Goal: Task Accomplishment & Management: Use online tool/utility

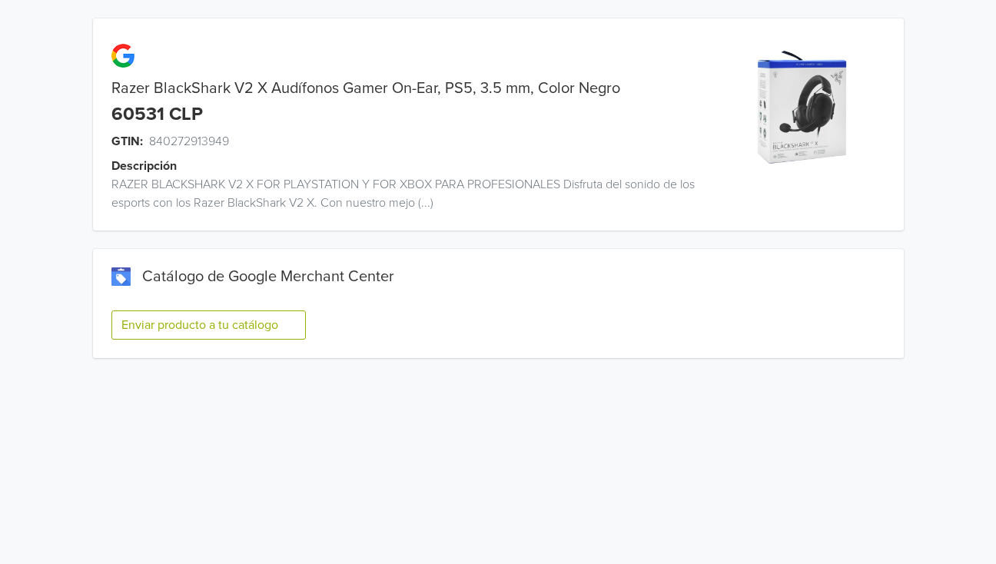
click at [177, 321] on button "Enviar producto a tu catálogo" at bounding box center [208, 324] width 194 height 29
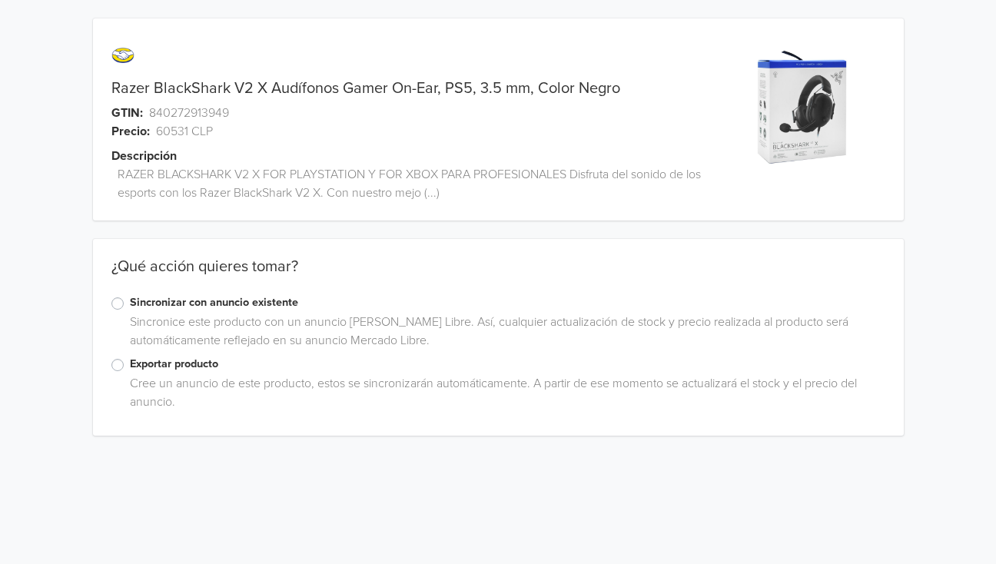
click at [110, 360] on div "Exportar producto Cree un anuncio de este producto, estos se sincronizarán auto…" at bounding box center [498, 386] width 810 height 61
click at [130, 365] on label "Exportar producto" at bounding box center [507, 364] width 755 height 17
click at [0, 0] on input "Exportar producto" at bounding box center [0, 0] width 0 height 0
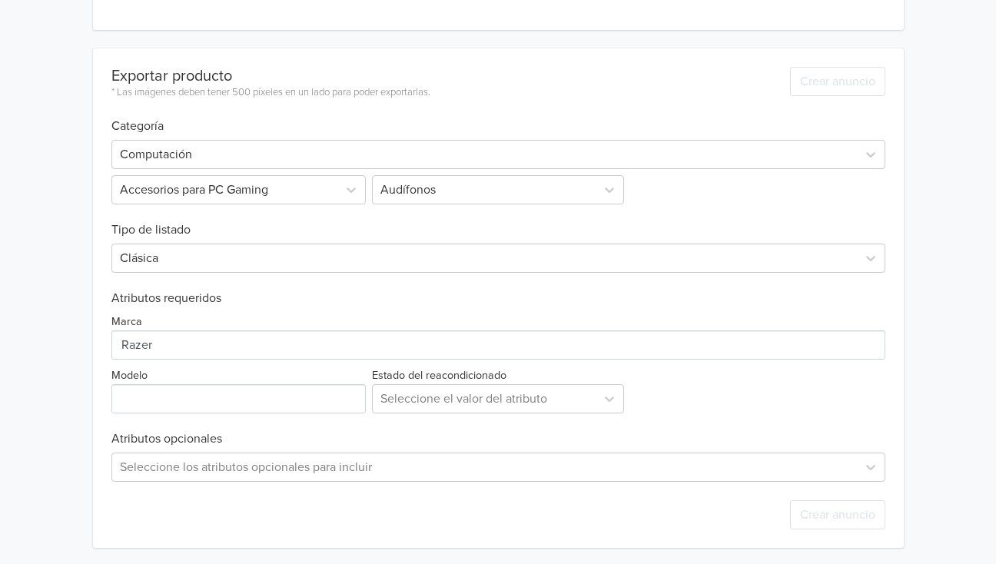
scroll to position [407, 0]
click at [426, 403] on div at bounding box center [483, 397] width 207 height 22
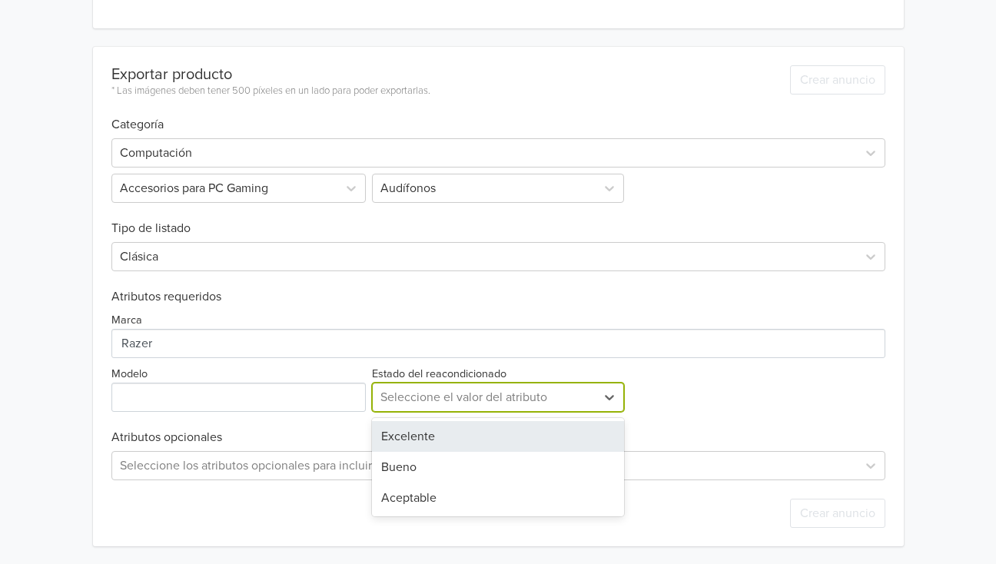
click at [415, 436] on div "Excelente" at bounding box center [498, 436] width 252 height 31
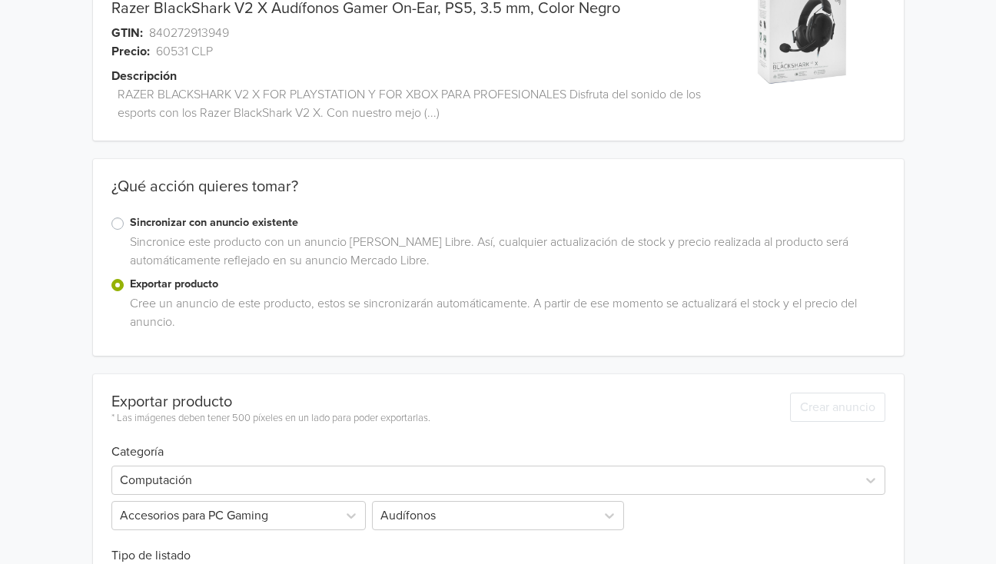
scroll to position [0, 0]
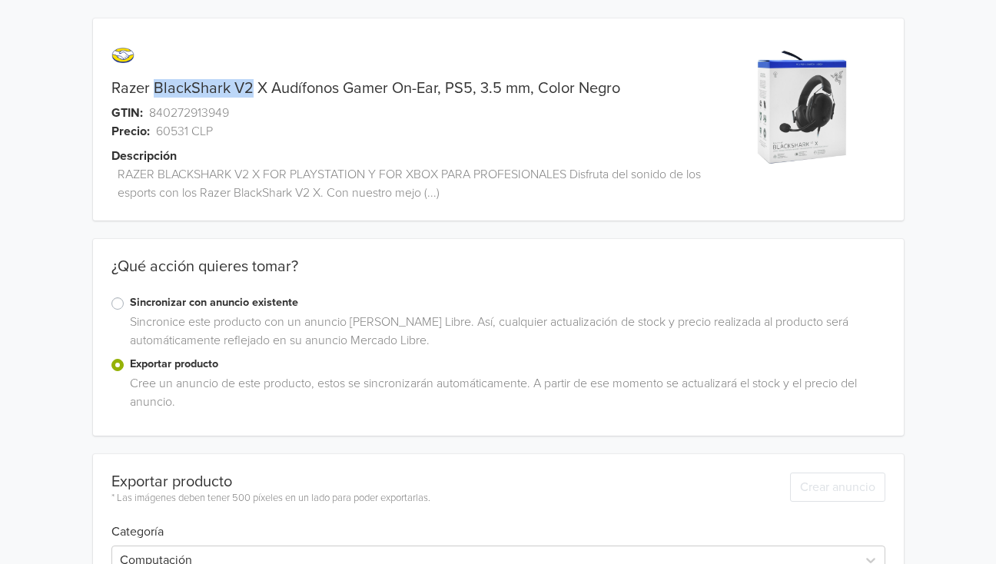
drag, startPoint x: 151, startPoint y: 86, endPoint x: 253, endPoint y: 89, distance: 103.0
click at [253, 89] on link "Razer BlackShark V2 X Audífonos Gamer On-Ear, PS5, 3.5 mm, Color Negro" at bounding box center [365, 88] width 509 height 18
copy link "BlackShark V2"
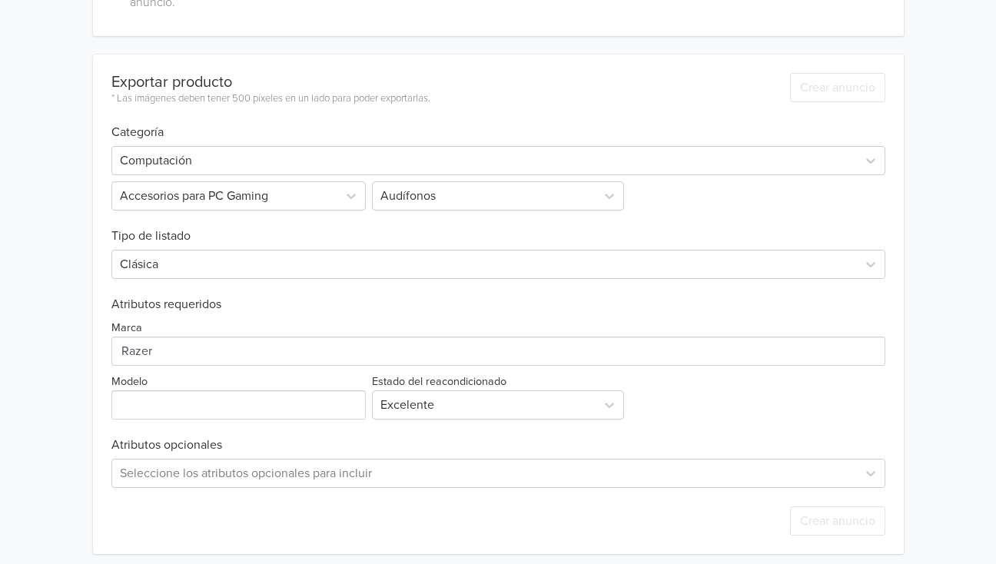
scroll to position [407, 0]
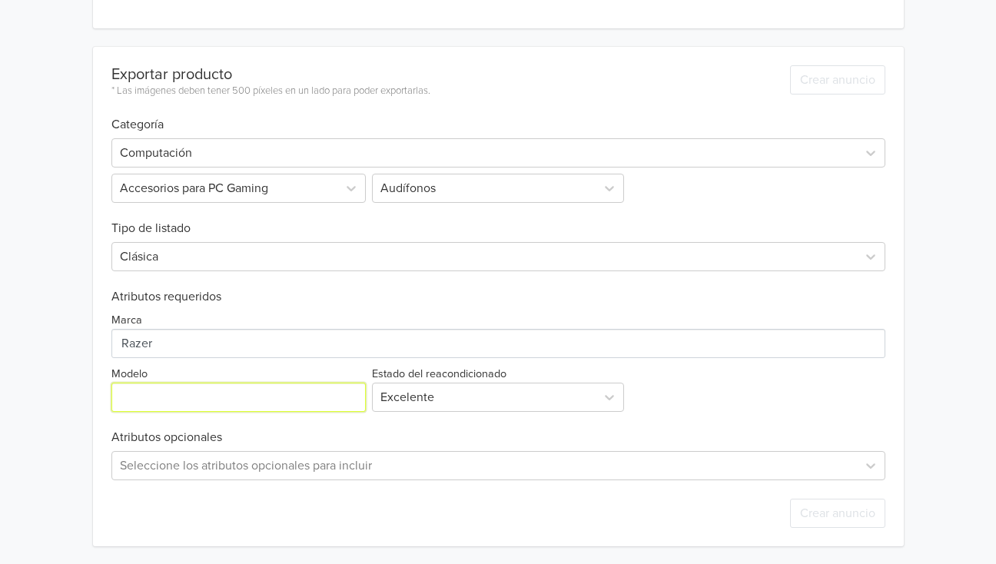
click at [149, 400] on input "Modelo" at bounding box center [238, 397] width 255 height 29
paste input "BlackShark V2"
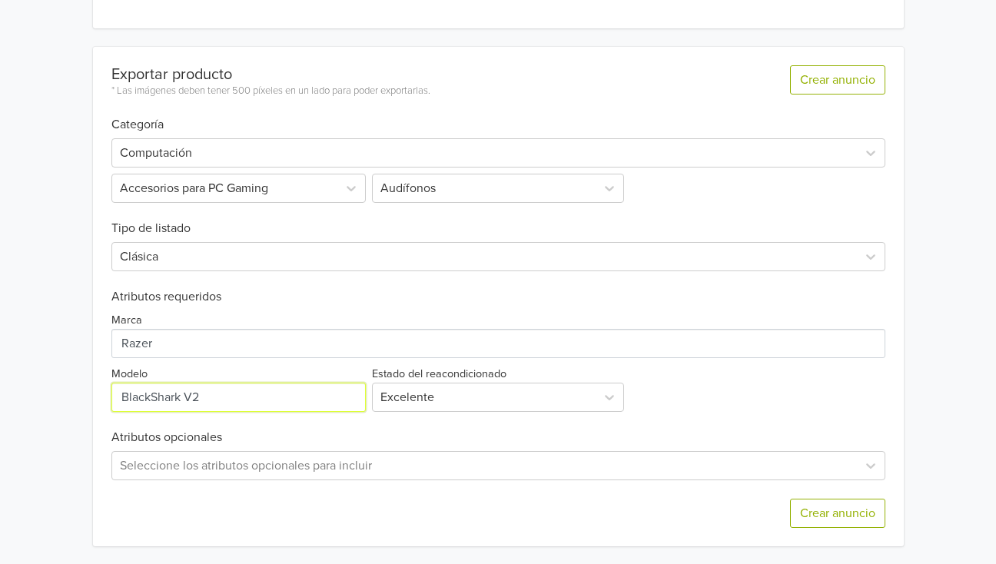
type input "BlackShark V2"
click at [42, 337] on div "Razer BlackShark V2 X Audífonos Gamer On-Ear, PS5, 3.5 mm, Color Negro GTIN: 84…" at bounding box center [498, 79] width 972 height 972
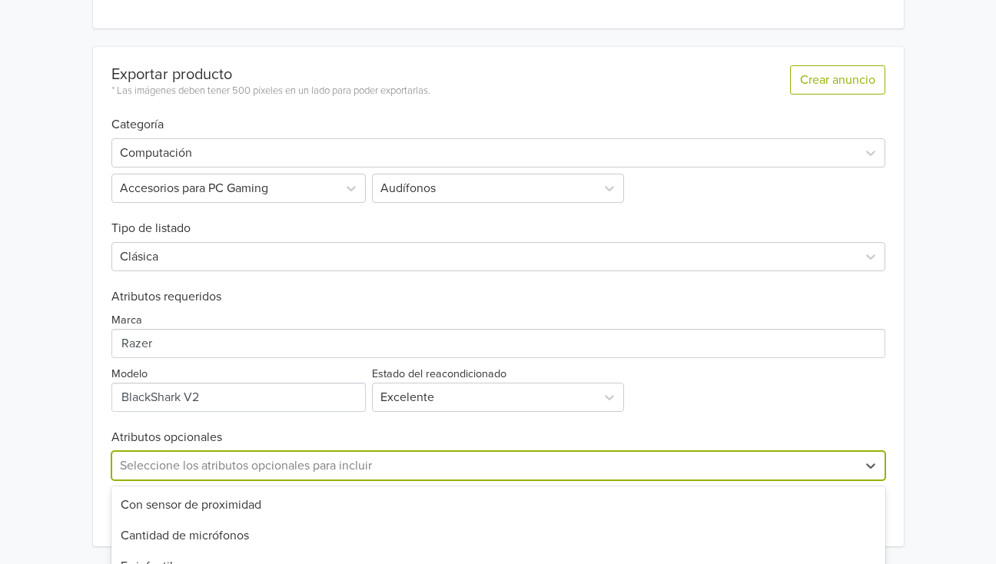
scroll to position [559, 0]
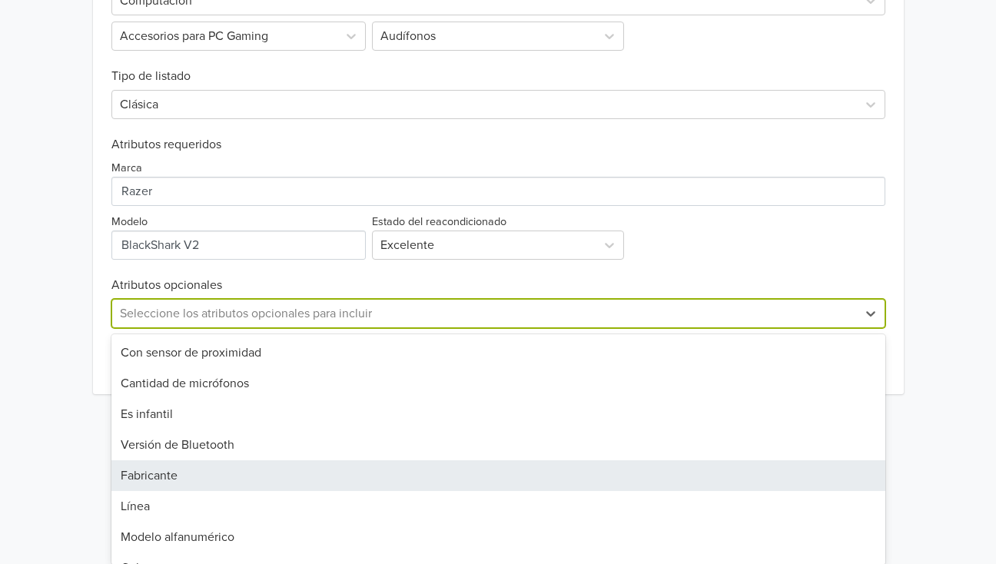
click at [179, 328] on div "57 results available. Use Up and Down to choose options, press Enter to select …" at bounding box center [498, 313] width 774 height 29
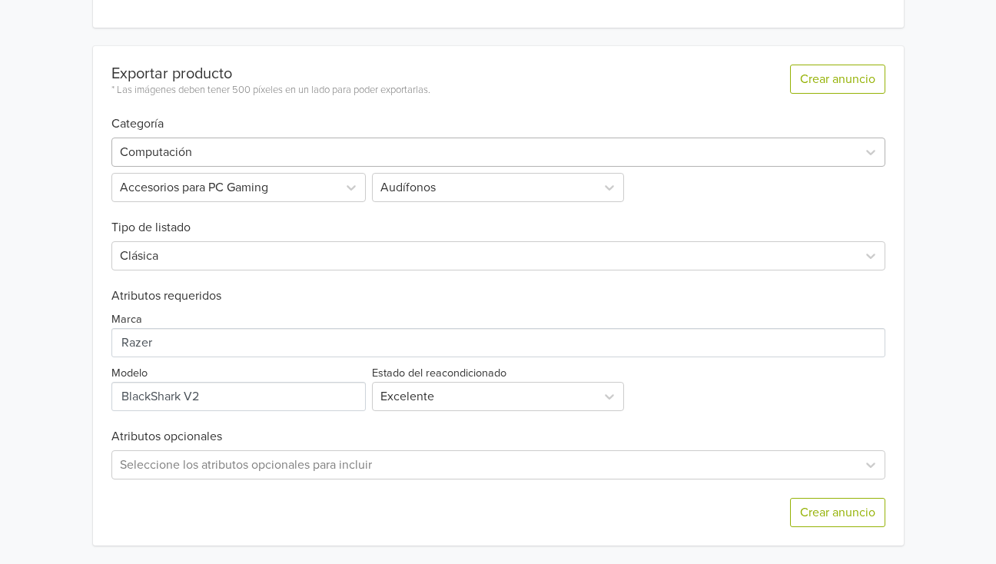
scroll to position [407, 0]
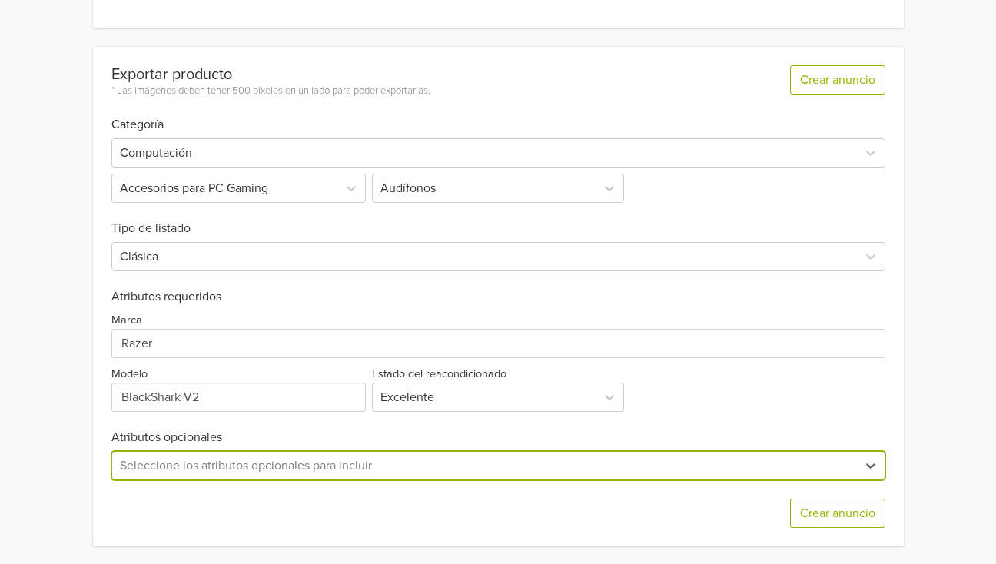
click at [232, 459] on div "option , selected. Select is focused ,type to refine list, press Down to open t…" at bounding box center [498, 465] width 774 height 29
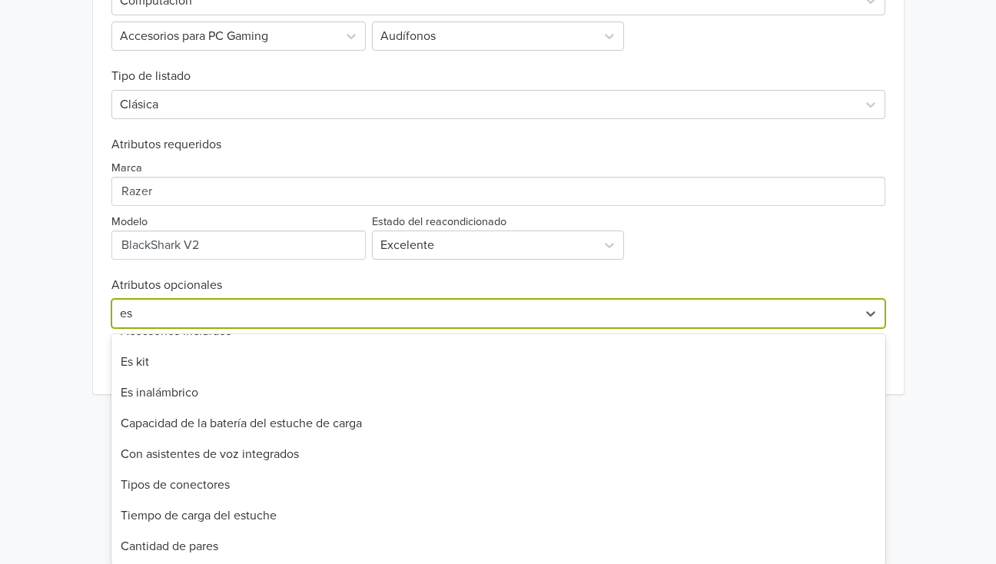
scroll to position [306, 0]
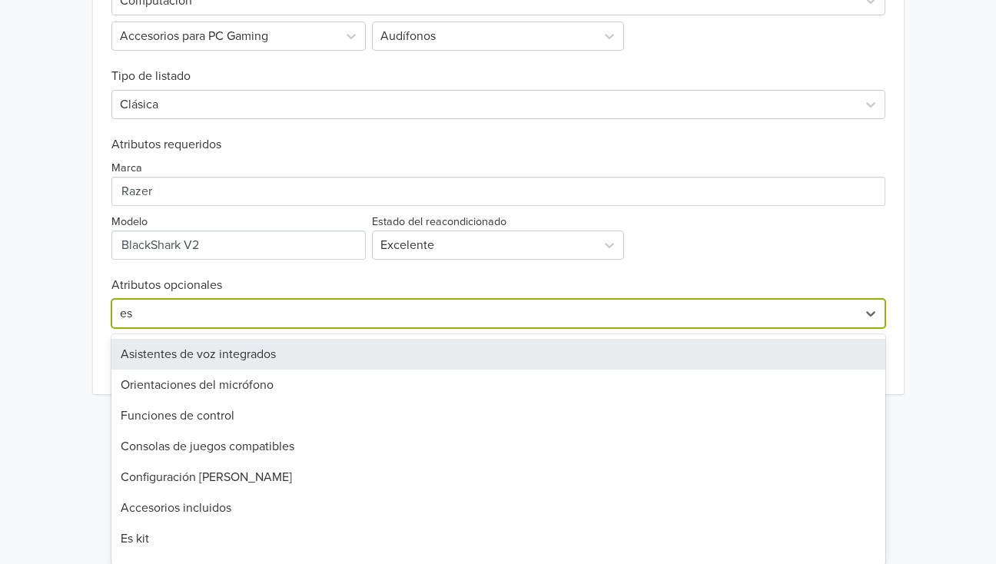
type input "e"
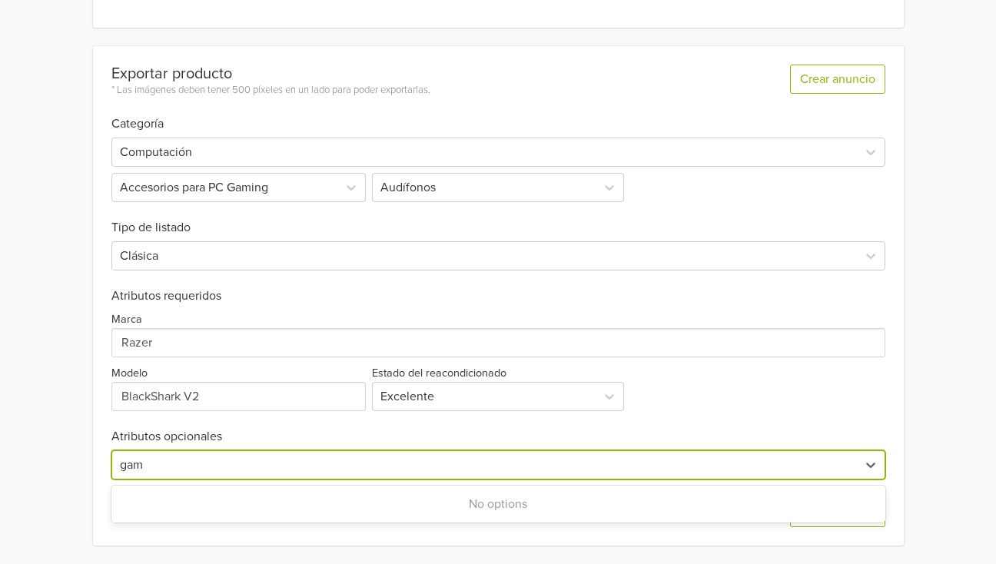
scroll to position [407, 0]
type input "g"
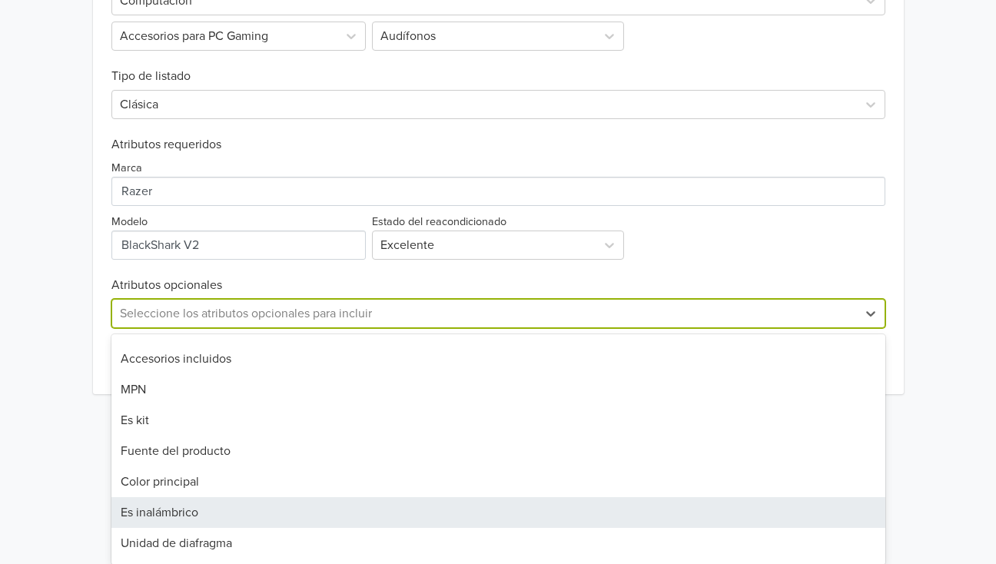
scroll to position [1254, 0]
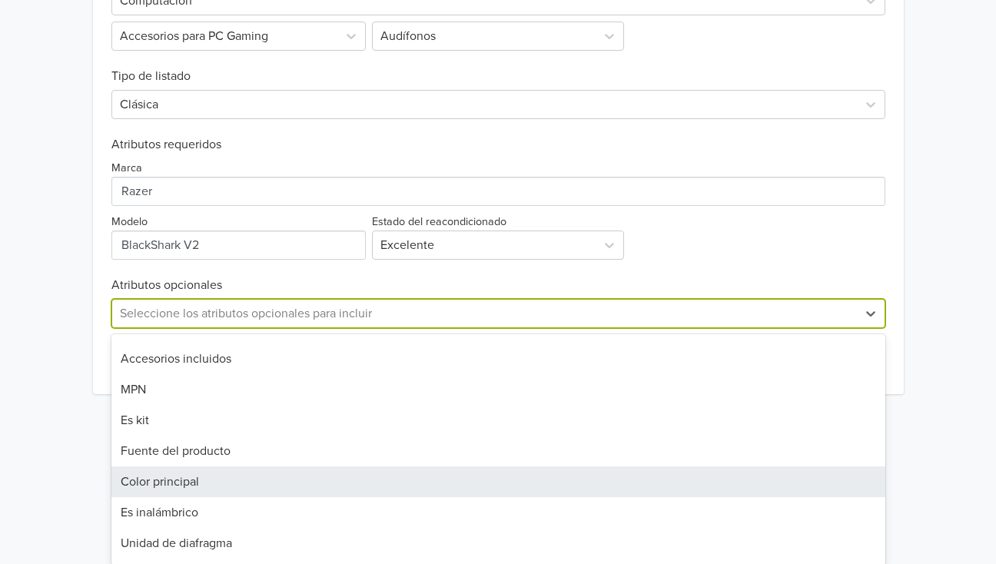
click at [135, 480] on div "Color principal" at bounding box center [498, 481] width 774 height 31
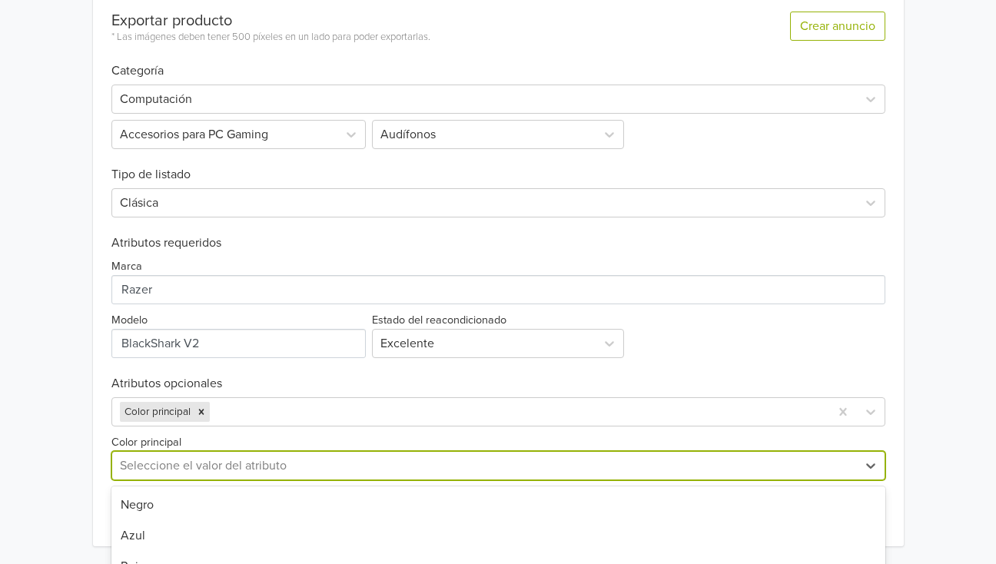
scroll to position [614, 0]
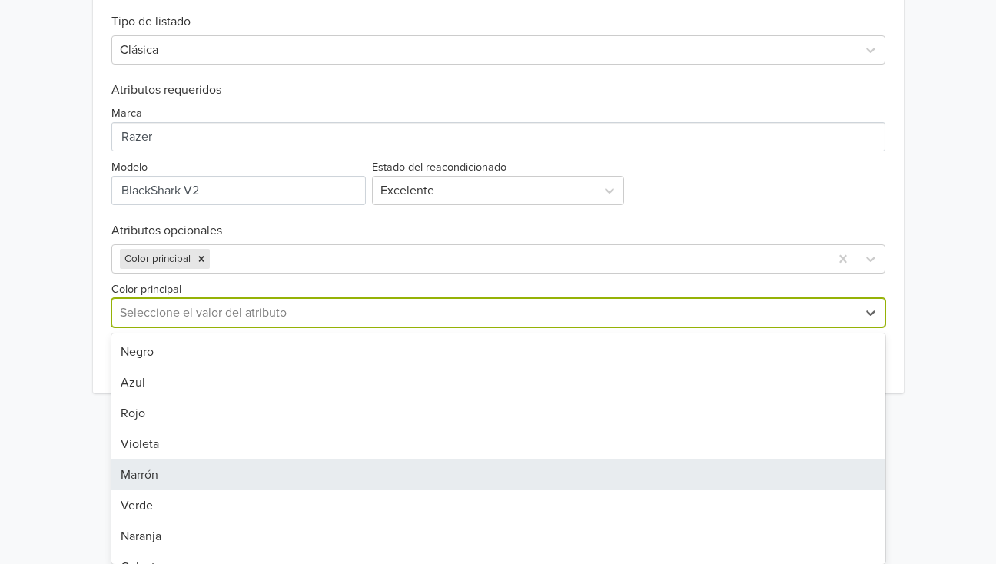
click at [203, 327] on div "14 results available. Use Up and Down to choose options, press Enter to select …" at bounding box center [498, 312] width 774 height 29
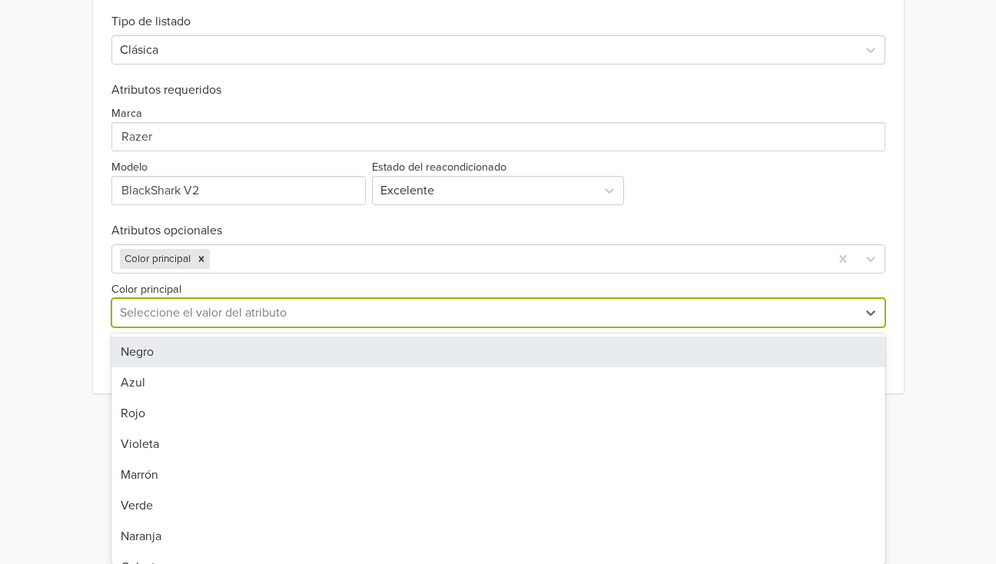
click at [153, 350] on div "Negro" at bounding box center [498, 351] width 774 height 31
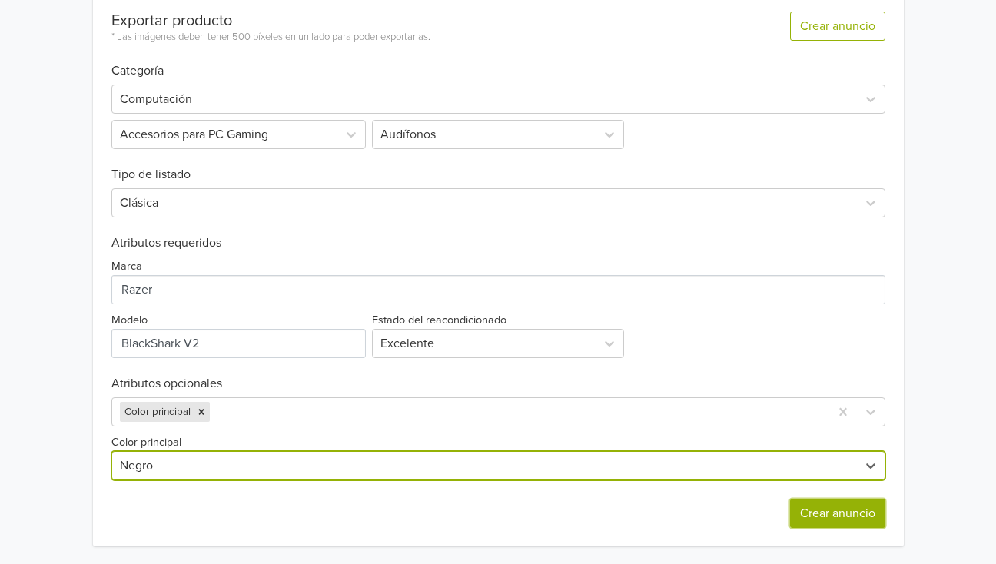
click at [836, 509] on button "Crear anuncio" at bounding box center [837, 513] width 95 height 29
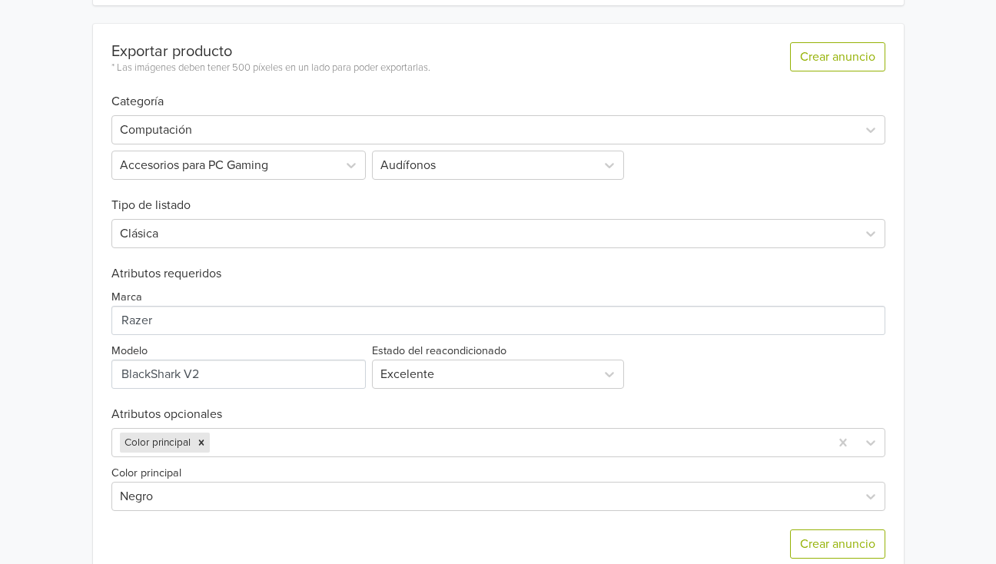
scroll to position [0, 0]
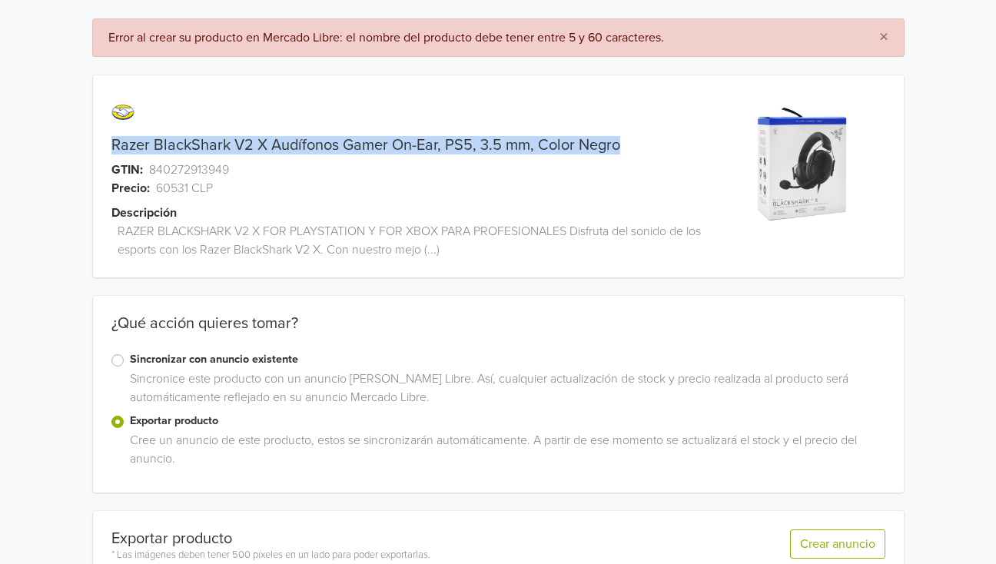
drag, startPoint x: 113, startPoint y: 144, endPoint x: 637, endPoint y: 151, distance: 523.9
click at [637, 151] on div "Razer BlackShark V2 X Audífonos Gamer On-Ear, PS5, 3.5 mm, Color Negro" at bounding box center [397, 145] width 608 height 18
copy link "Razer BlackShark V2 X Audífonos Gamer On-Ear, PS5, 3.5 mm, Color Negro"
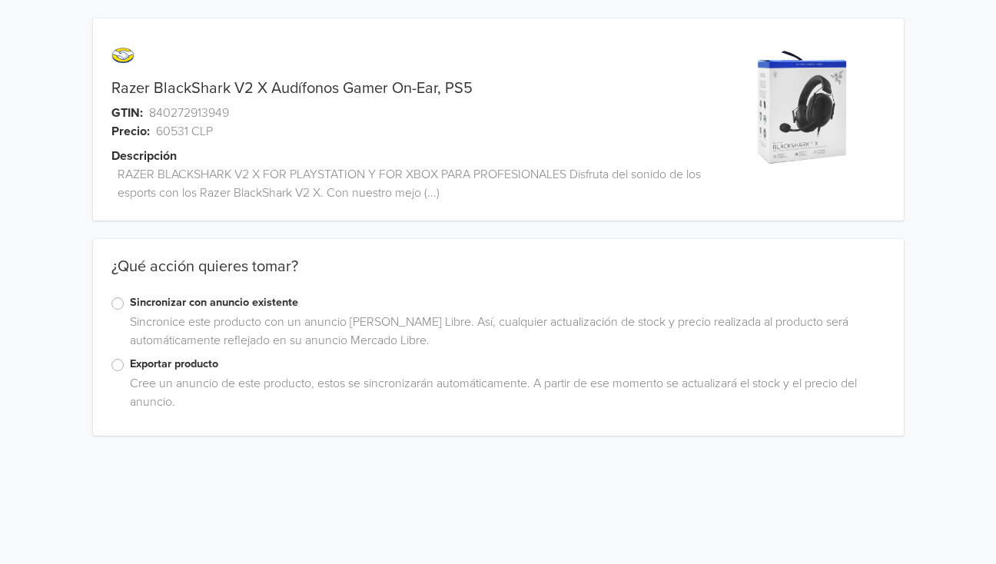
click at [130, 365] on label "Exportar producto" at bounding box center [507, 364] width 755 height 17
click at [0, 0] on input "Exportar producto" at bounding box center [0, 0] width 0 height 0
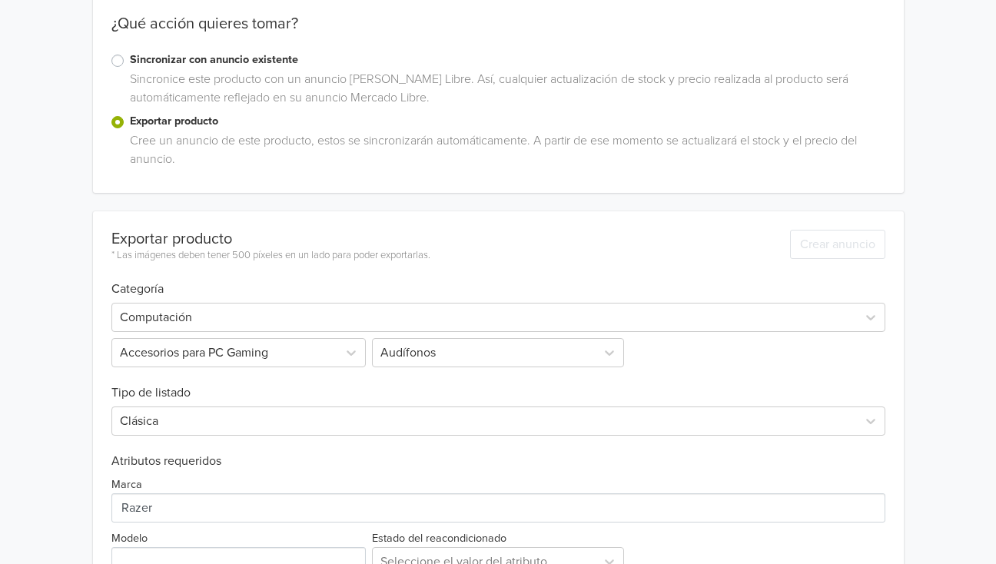
scroll to position [407, 0]
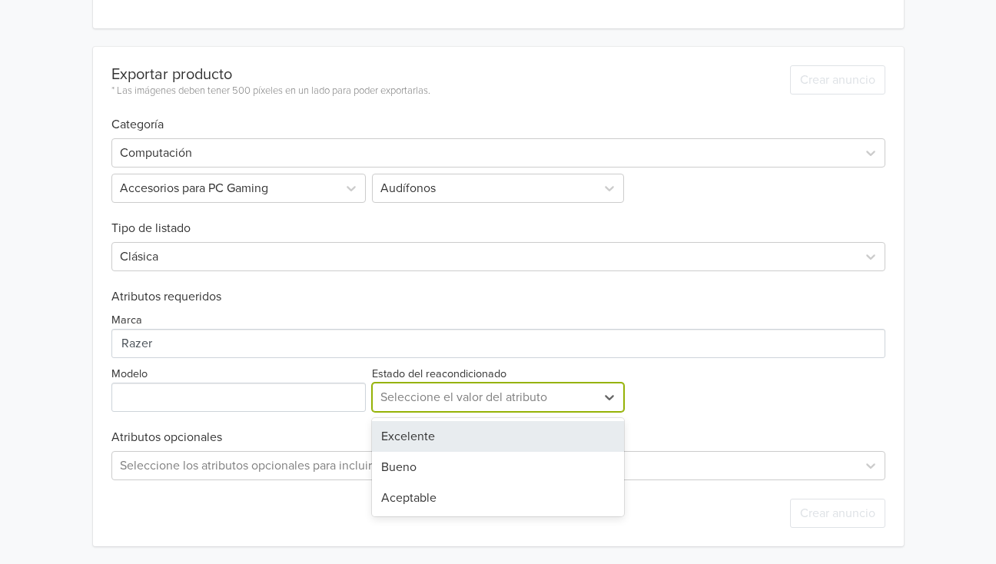
click at [422, 399] on div at bounding box center [483, 397] width 207 height 22
click at [412, 432] on div "Excelente" at bounding box center [498, 436] width 252 height 31
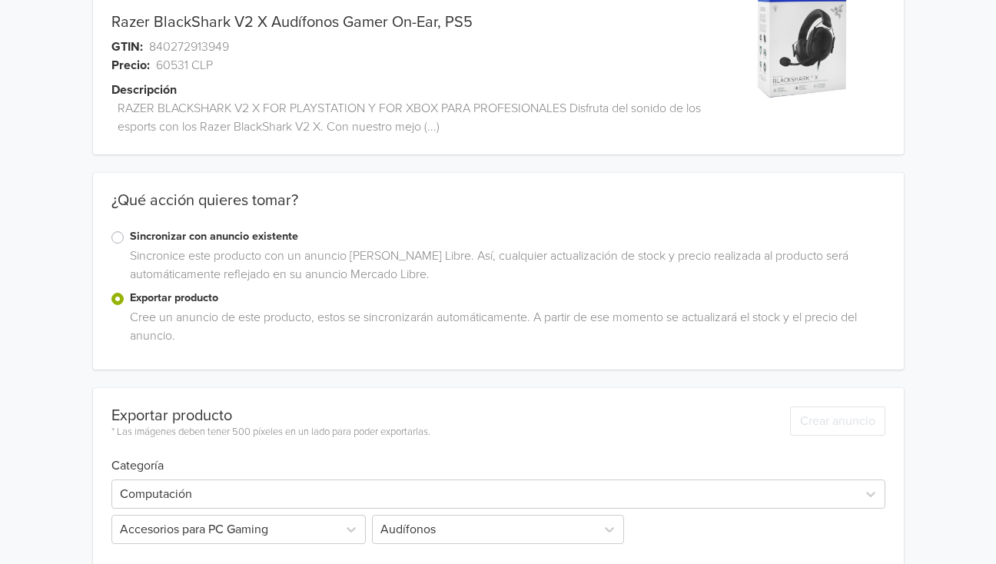
scroll to position [0, 0]
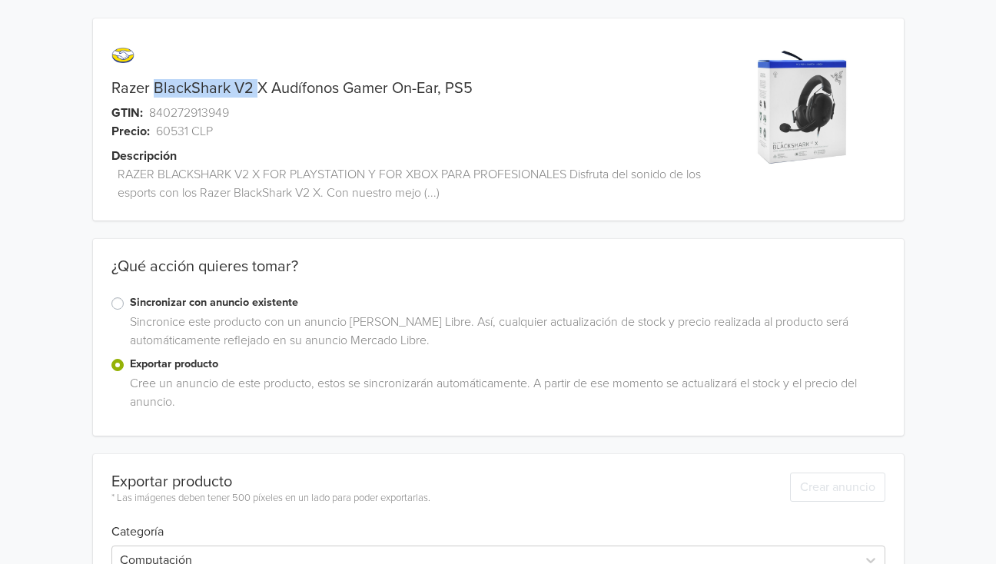
drag, startPoint x: 152, startPoint y: 85, endPoint x: 255, endPoint y: 88, distance: 103.0
click at [255, 88] on link "Razer BlackShark V2 X Audífonos Gamer On-Ear, PS5" at bounding box center [291, 88] width 361 height 18
copy link "BlackShark V2"
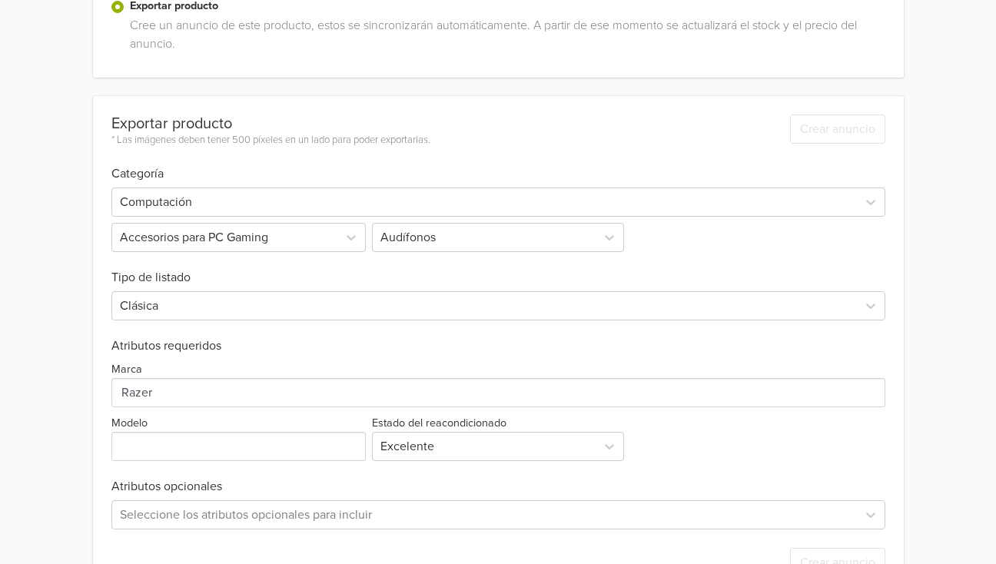
scroll to position [407, 0]
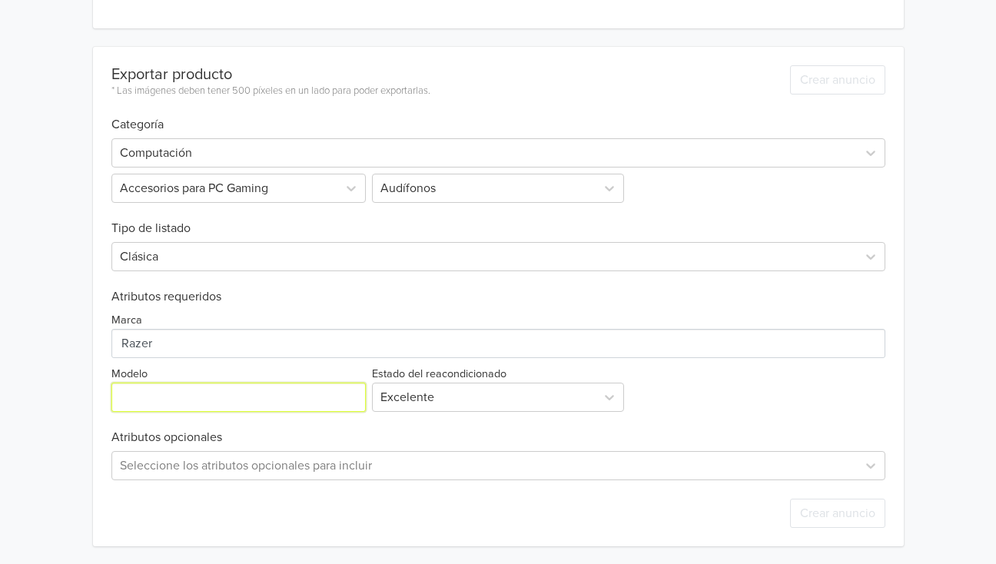
click at [165, 401] on input "Modelo" at bounding box center [238, 397] width 255 height 29
paste input "BlackShark V2"
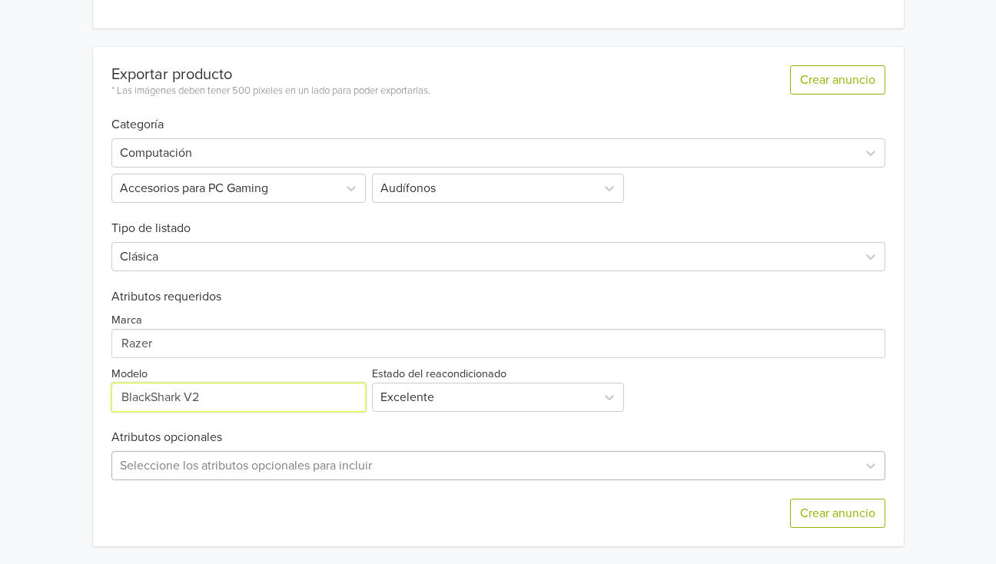
type input "BlackShark V2"
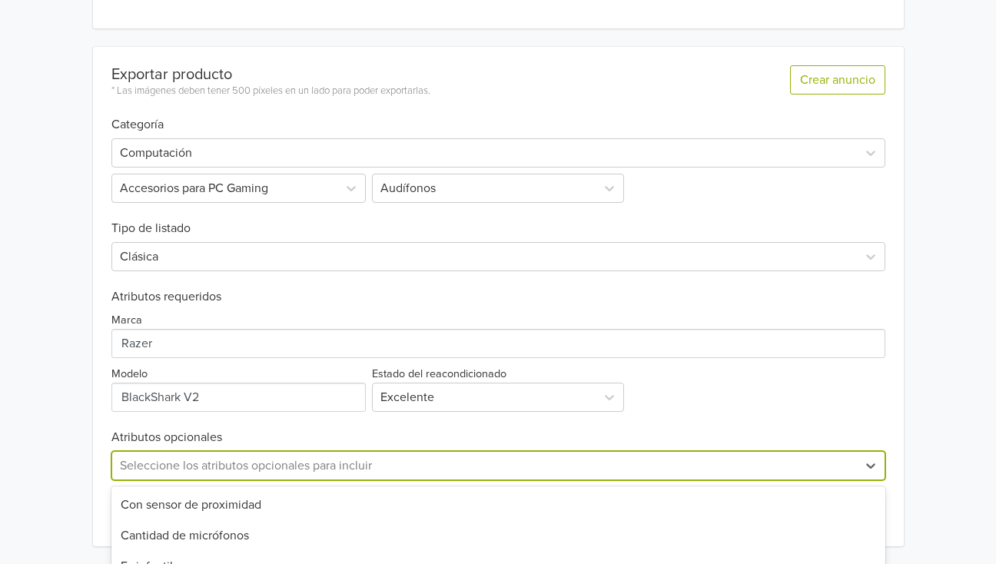
scroll to position [559, 0]
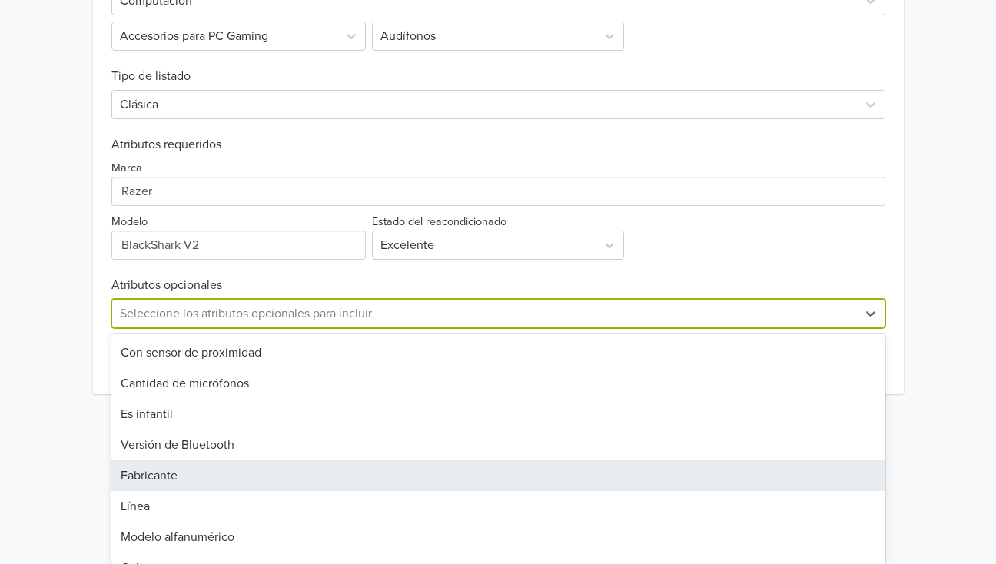
click at [167, 328] on div "57 results available. Use Up and Down to choose options, press Enter to select …" at bounding box center [498, 313] width 774 height 29
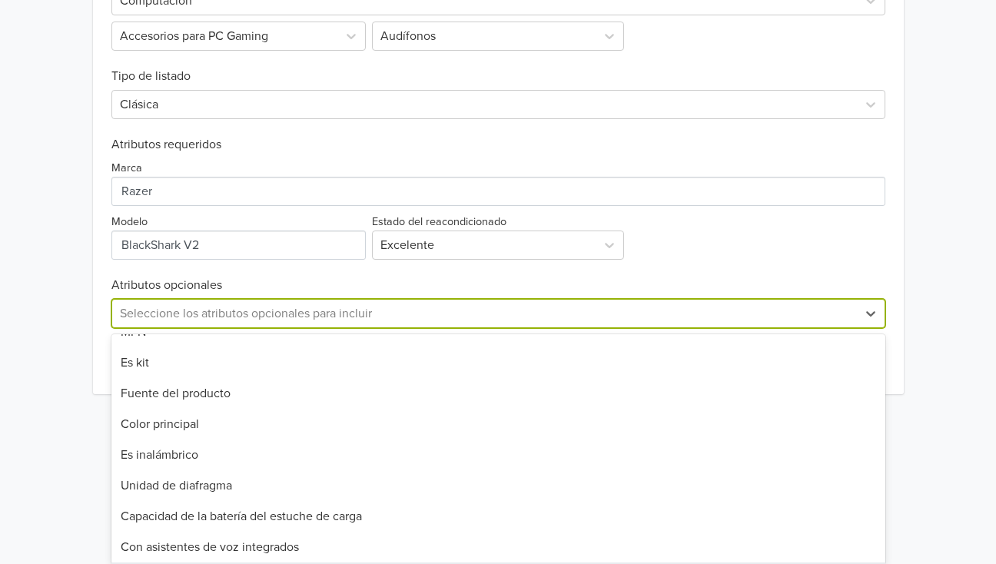
scroll to position [1284, 0]
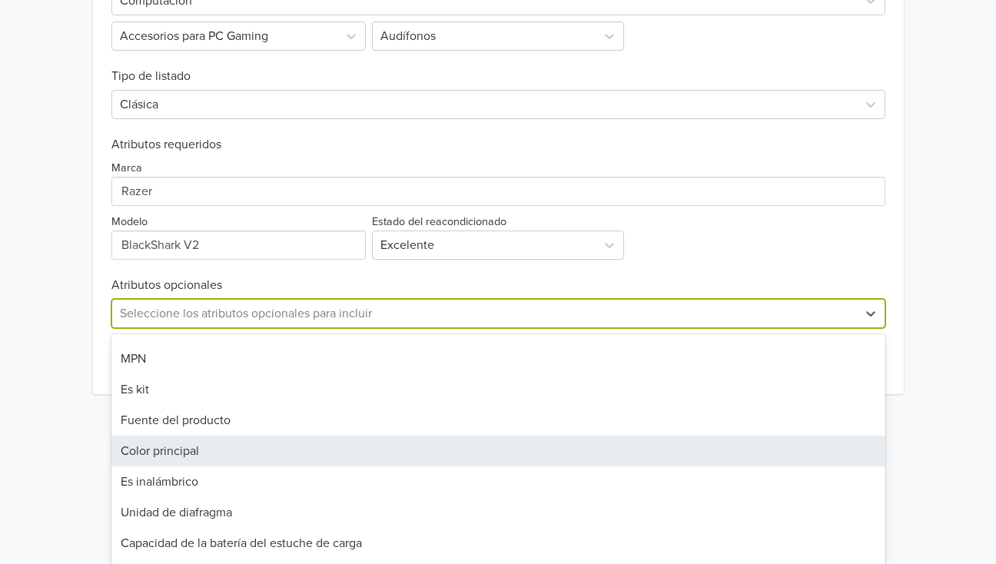
click at [151, 450] on div "Color principal" at bounding box center [498, 451] width 774 height 31
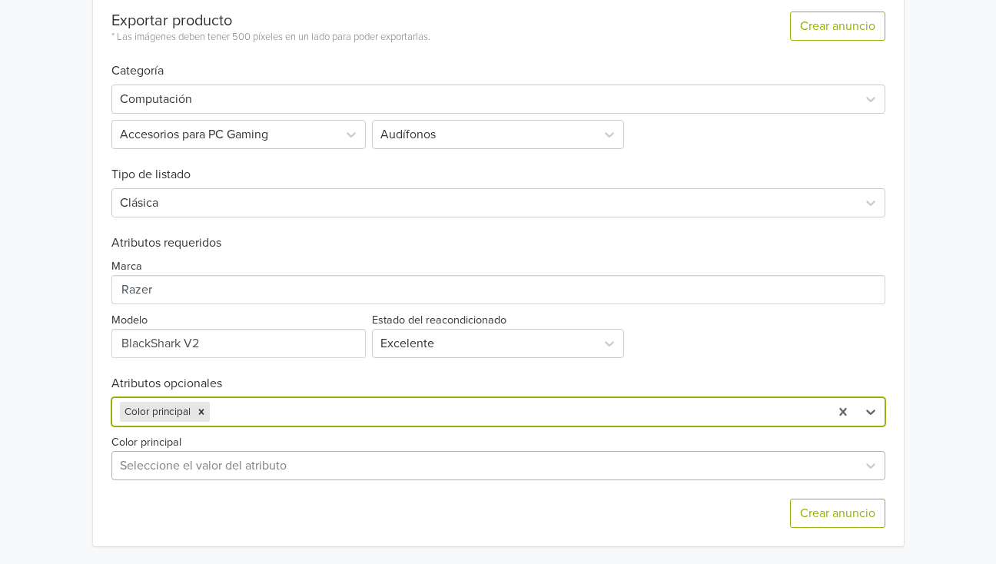
scroll to position [614, 0]
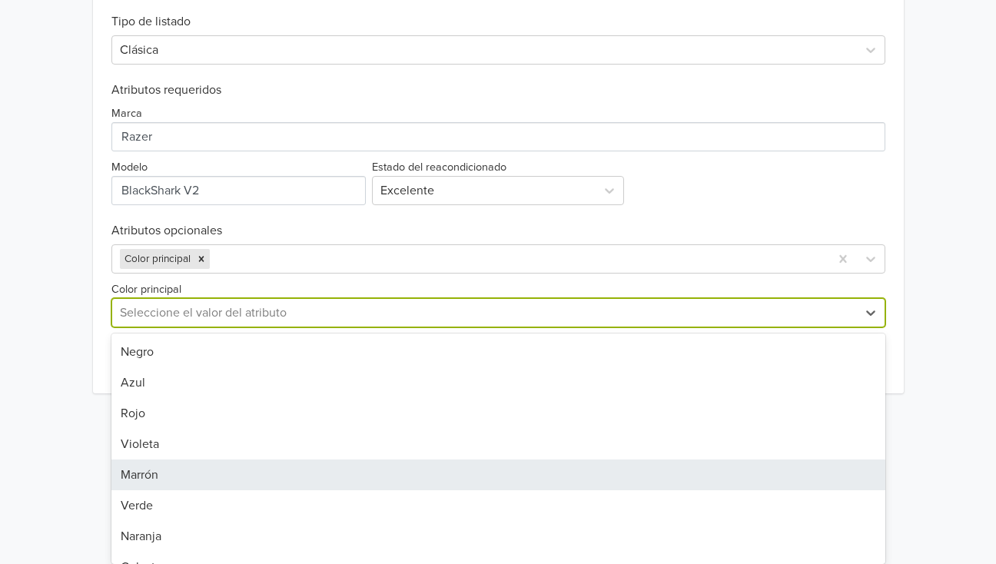
click at [172, 327] on div "14 results available. Use Up and Down to choose options, press Enter to select …" at bounding box center [498, 312] width 774 height 29
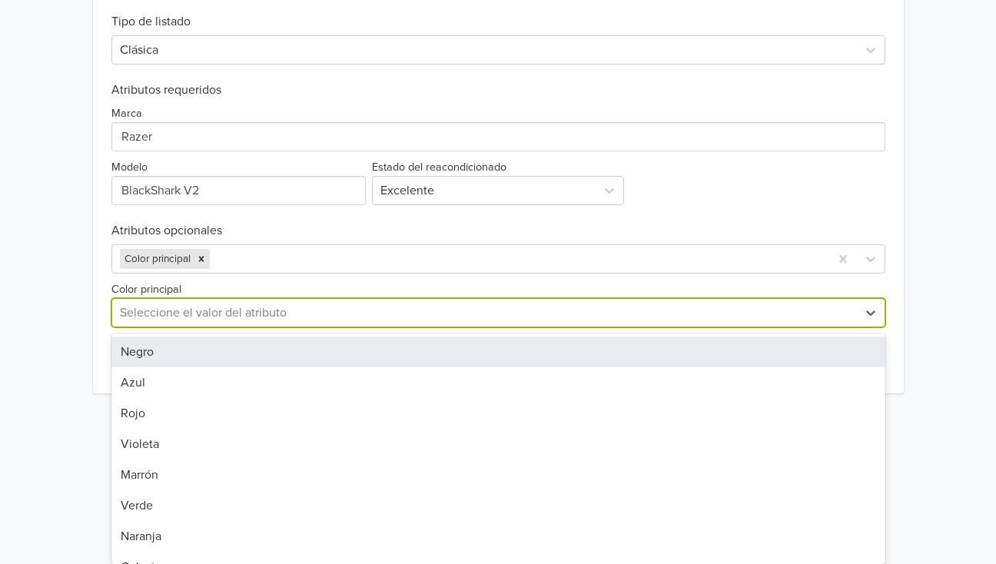
click at [141, 355] on div "Negro" at bounding box center [498, 351] width 774 height 31
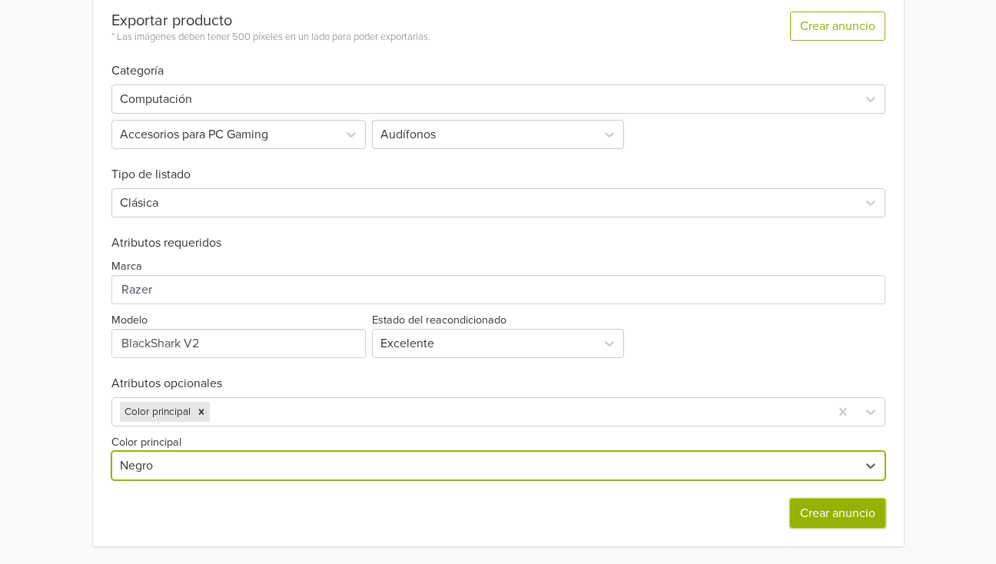
click at [840, 516] on button "Crear anuncio" at bounding box center [837, 513] width 95 height 29
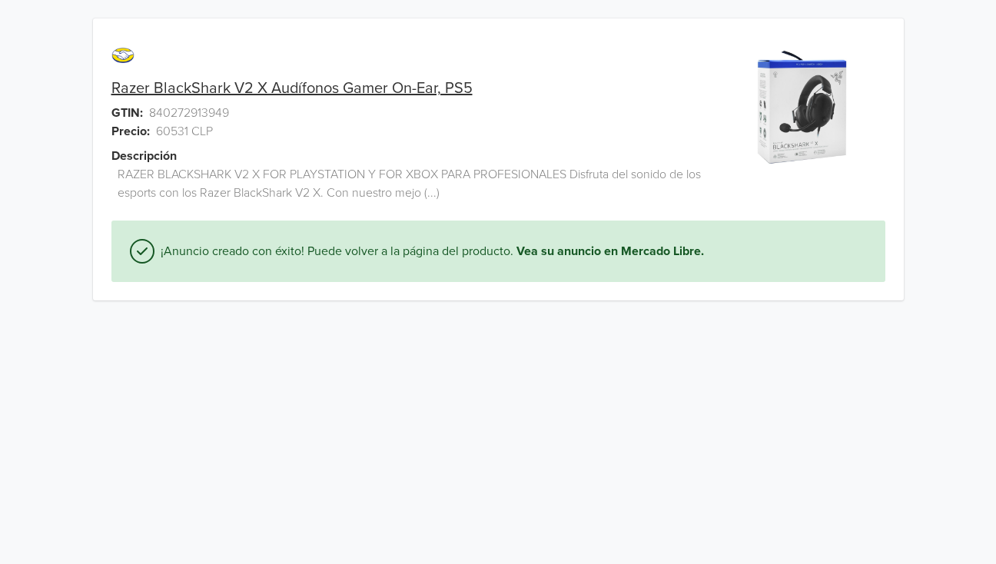
scroll to position [0, 0]
